Goal: Obtain resource: Download file/media

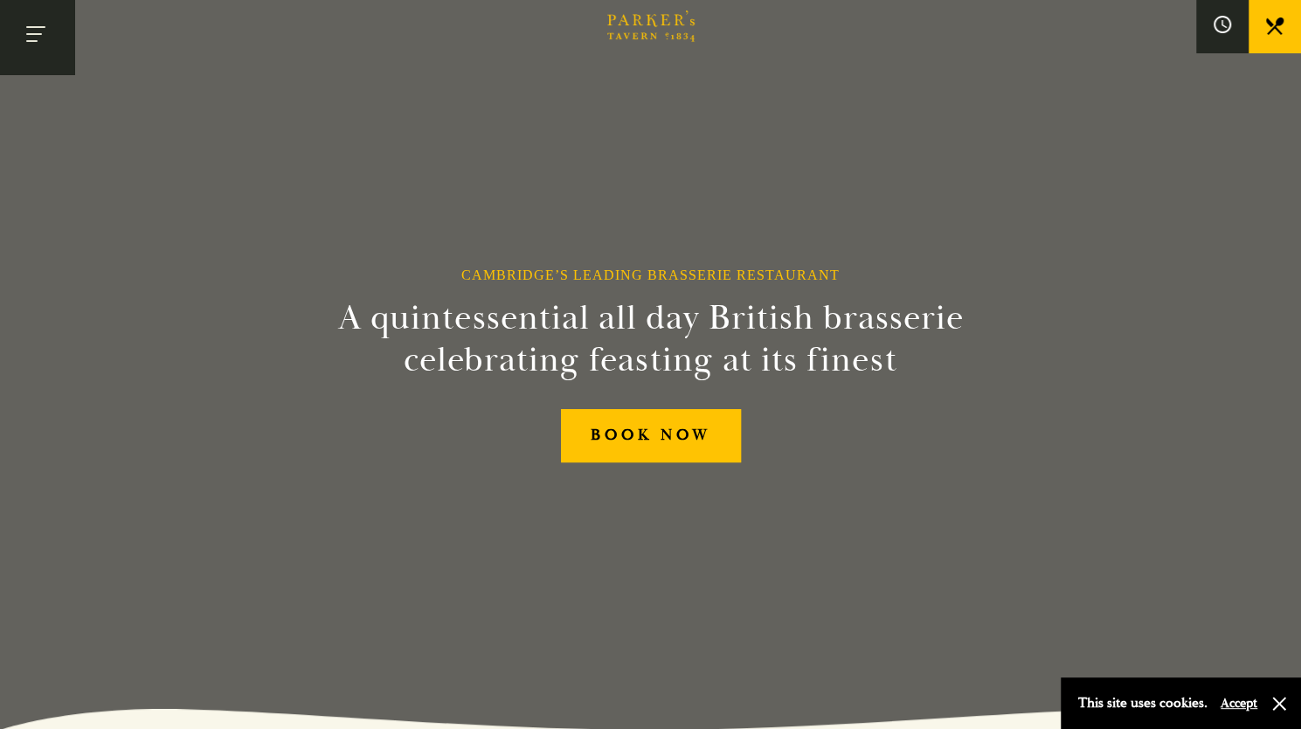
click at [38, 37] on button "Toggle navigation" at bounding box center [37, 37] width 74 height 74
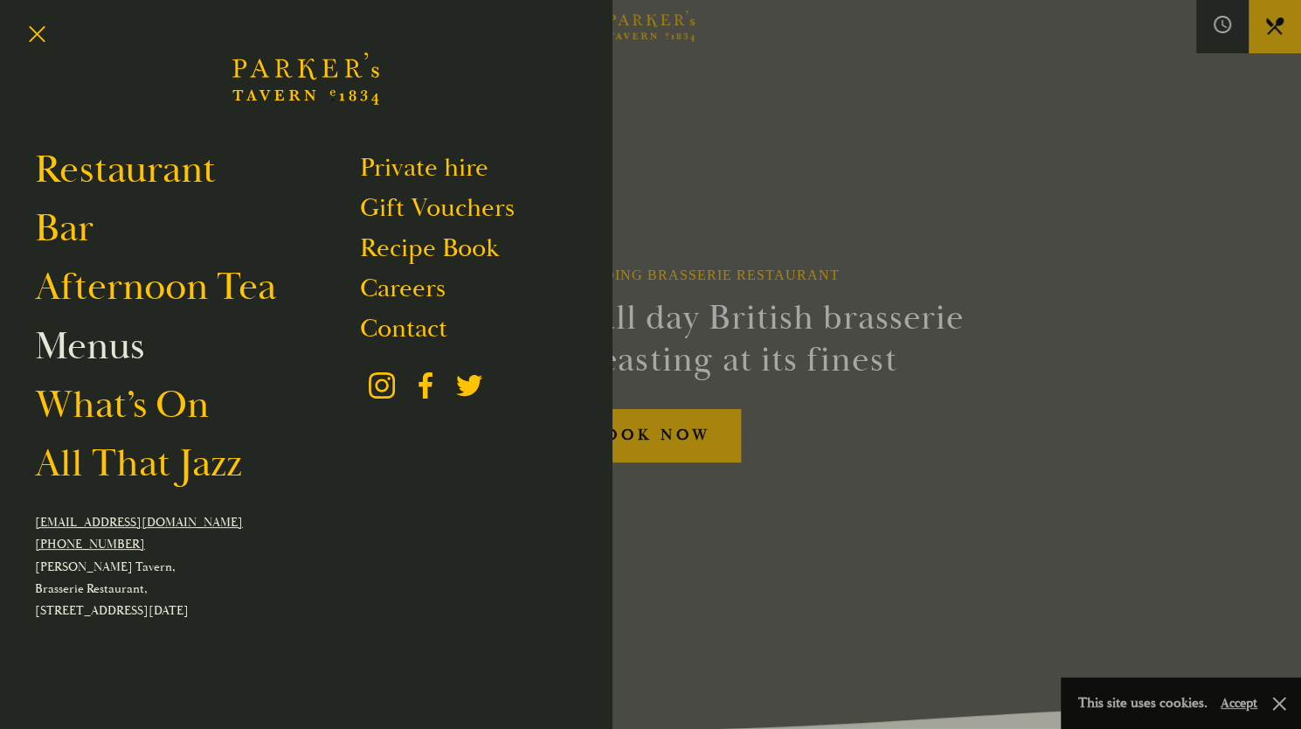
click at [115, 349] on link "Menus" at bounding box center [89, 345] width 109 height 49
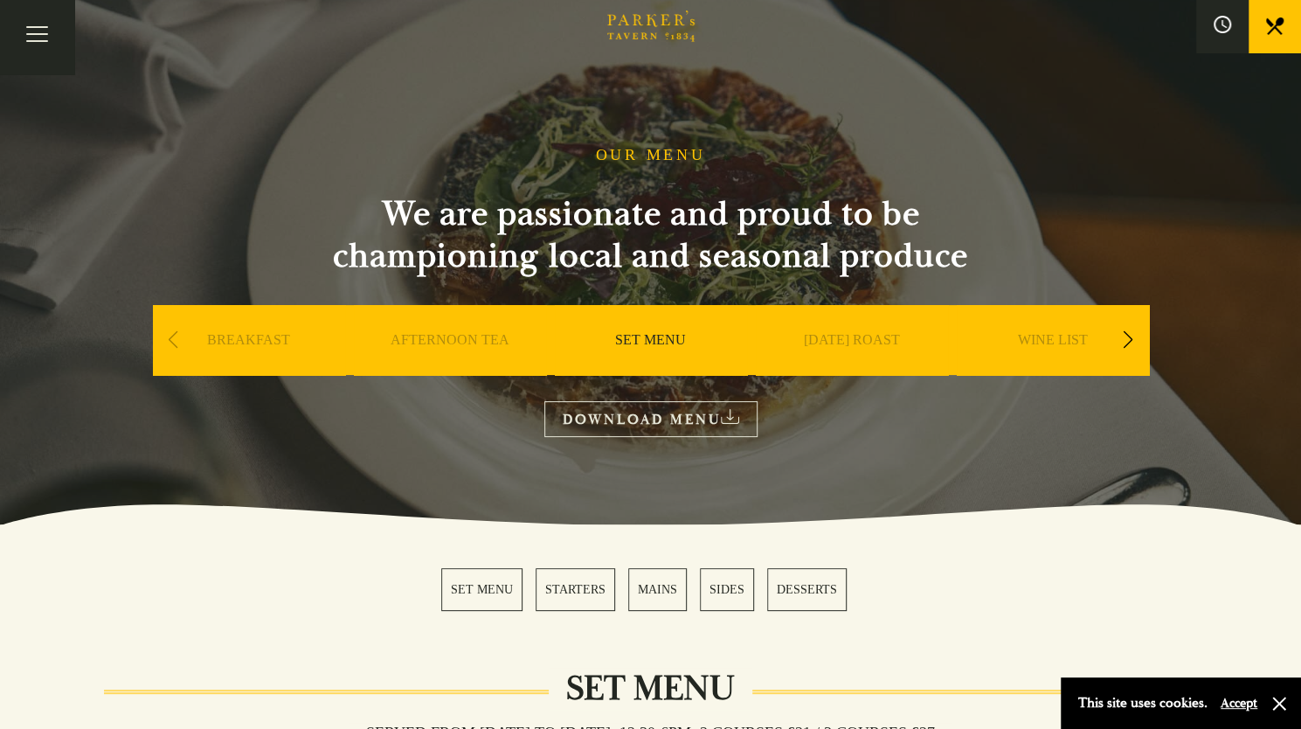
scroll to position [92, 0]
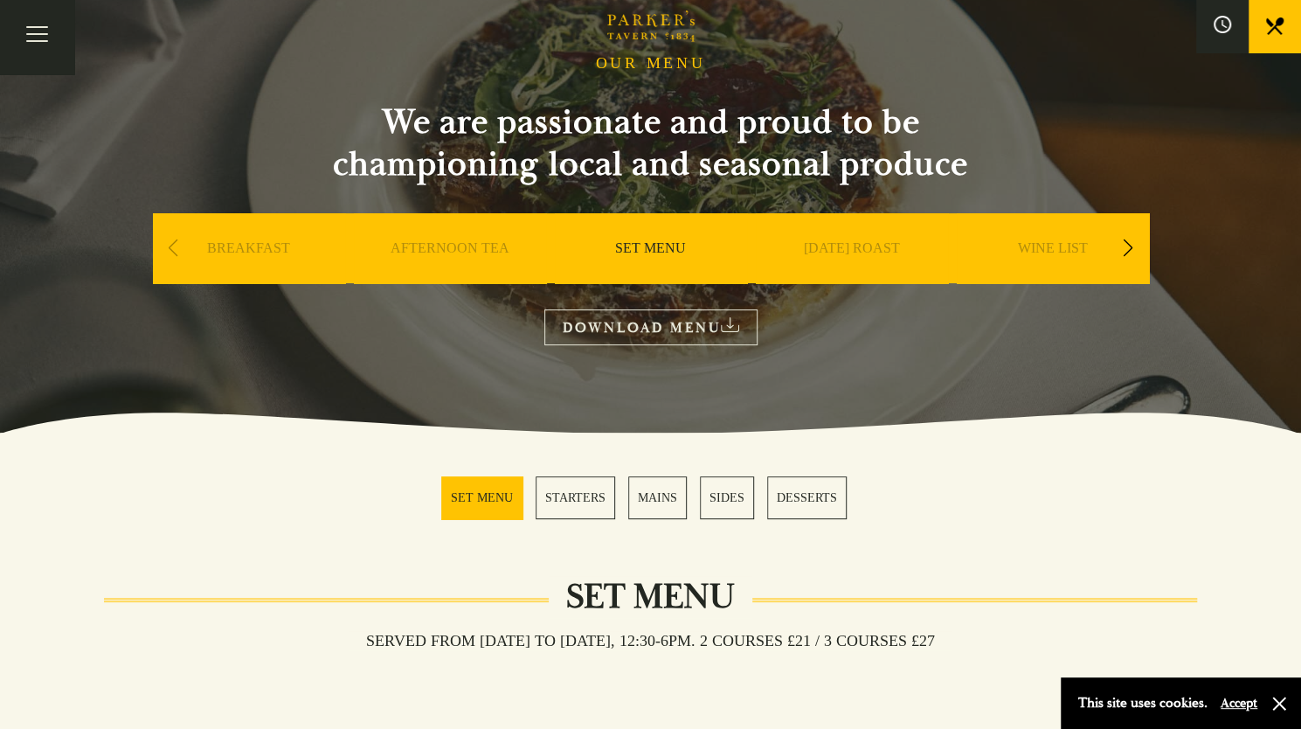
click at [571, 494] on link "STARTERS" at bounding box center [575, 497] width 79 height 43
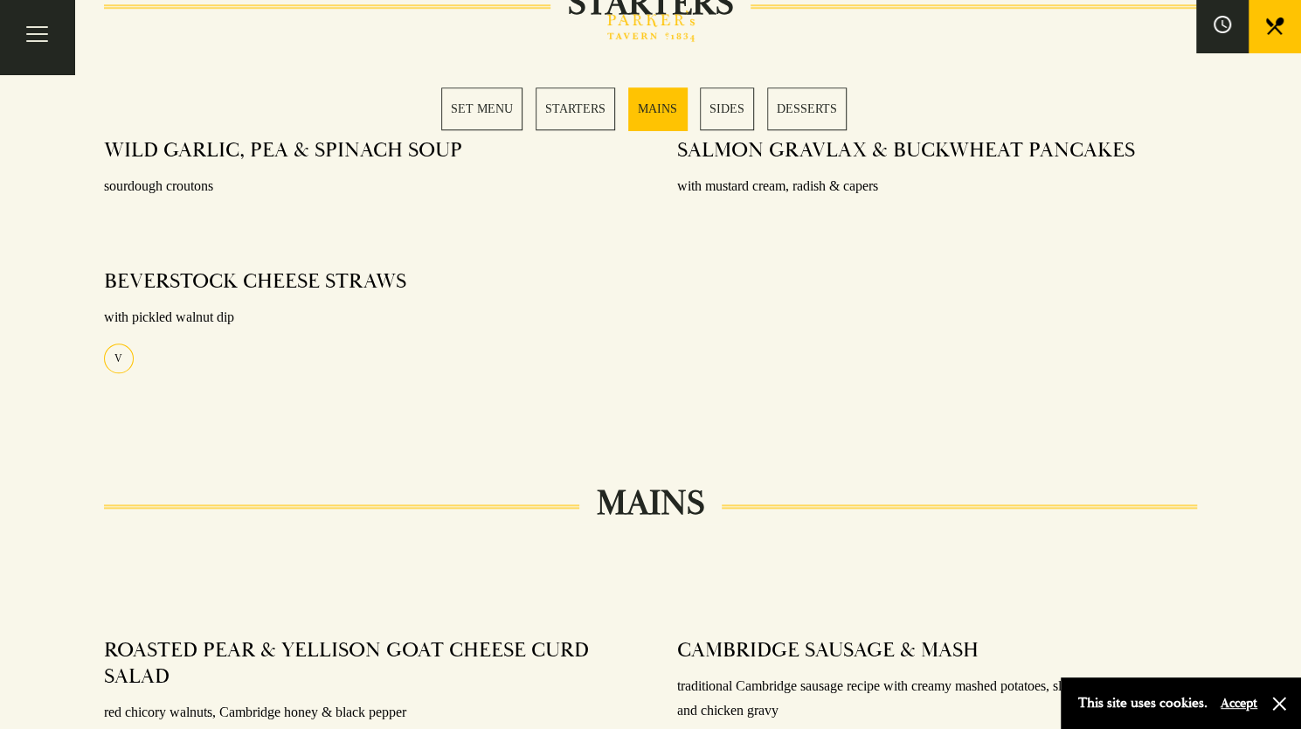
scroll to position [863, 0]
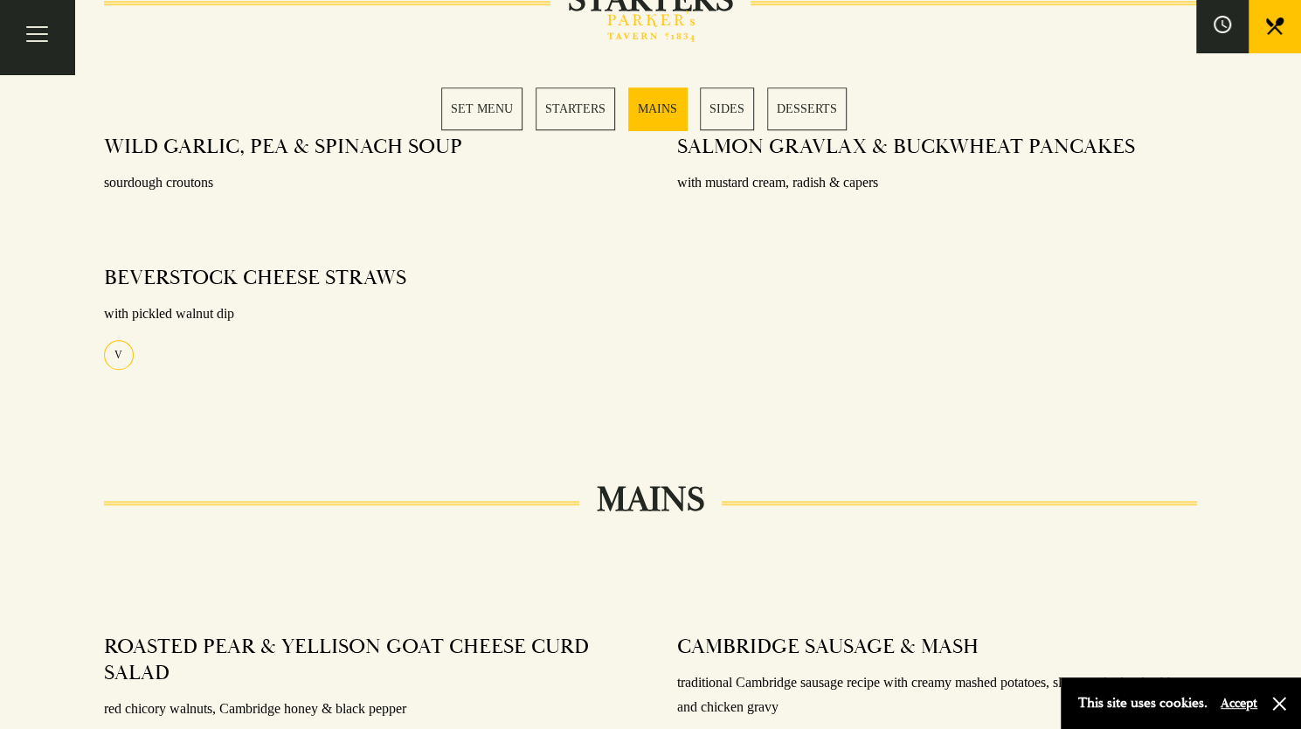
click at [583, 107] on link "STARTERS" at bounding box center [575, 108] width 79 height 43
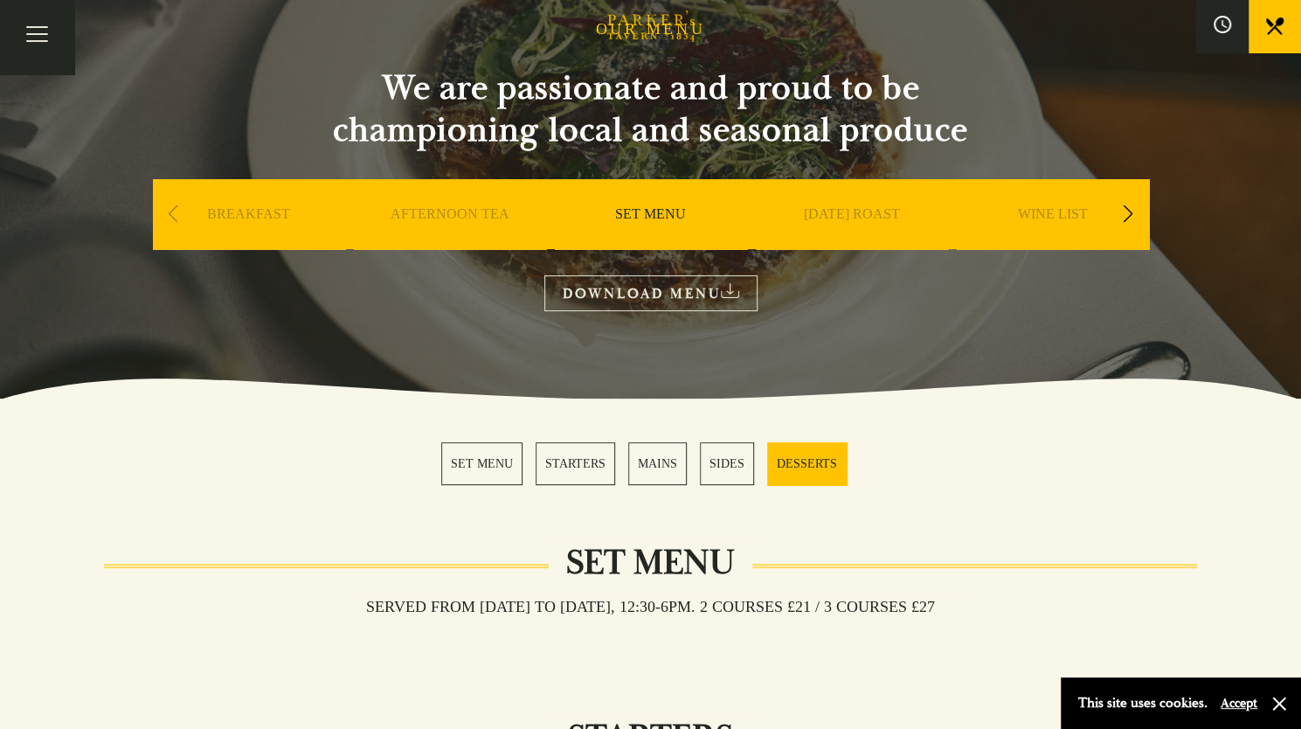
scroll to position [0, 0]
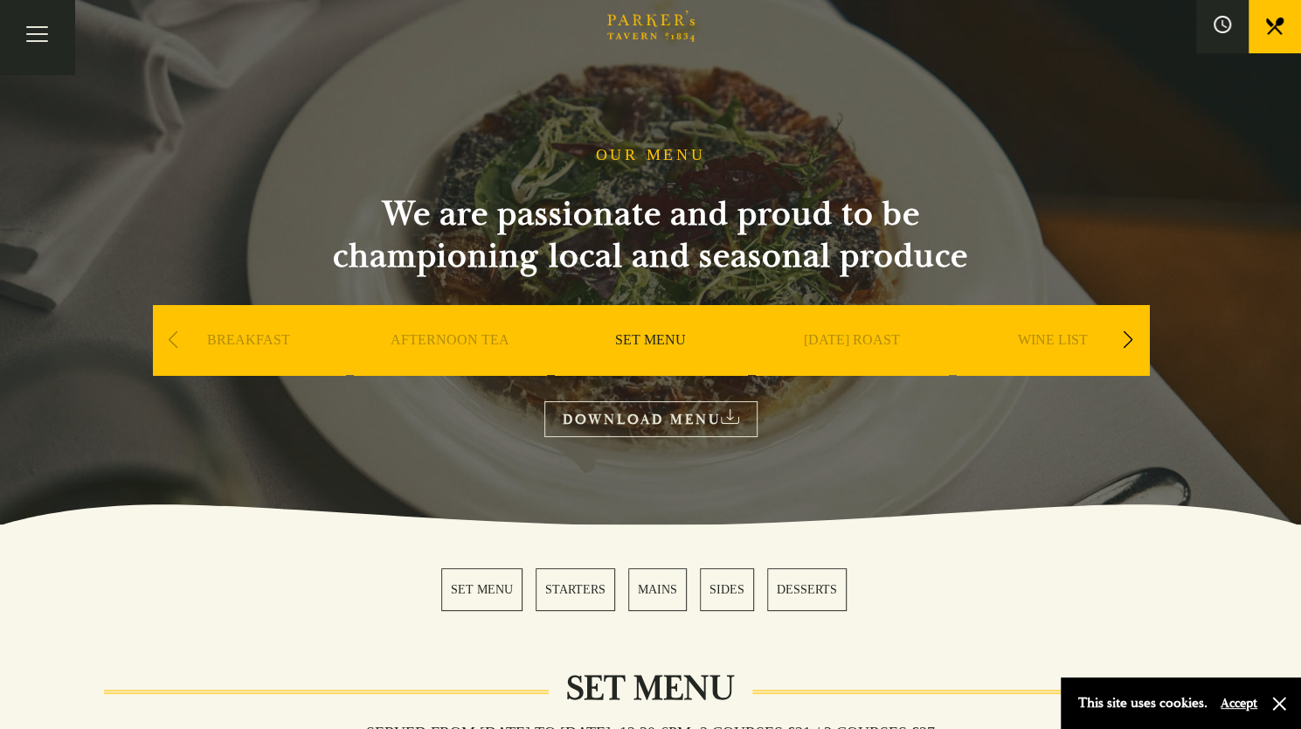
click at [657, 416] on link "DOWNLOAD MENU" at bounding box center [650, 419] width 213 height 36
click at [173, 343] on div "Previous slide" at bounding box center [174, 340] width 24 height 38
click at [600, 598] on link "STARTERS" at bounding box center [575, 589] width 79 height 43
click at [1134, 343] on div "Next slide" at bounding box center [1128, 340] width 24 height 38
click at [1129, 339] on div "Next slide" at bounding box center [1128, 340] width 24 height 38
